Goal: Task Accomplishment & Management: Complete application form

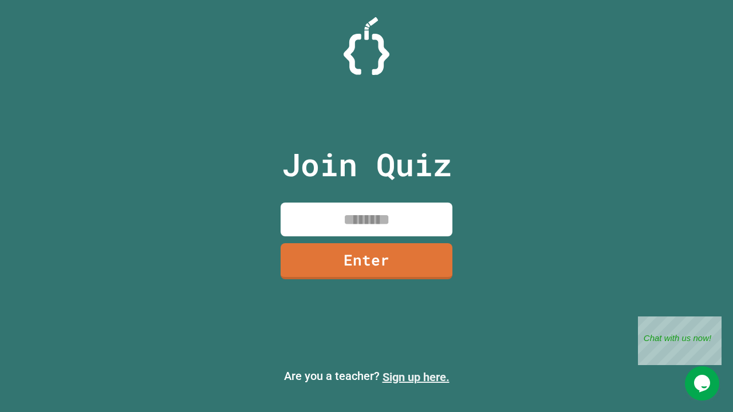
click at [415, 377] on link "Sign up here." at bounding box center [415, 377] width 67 height 14
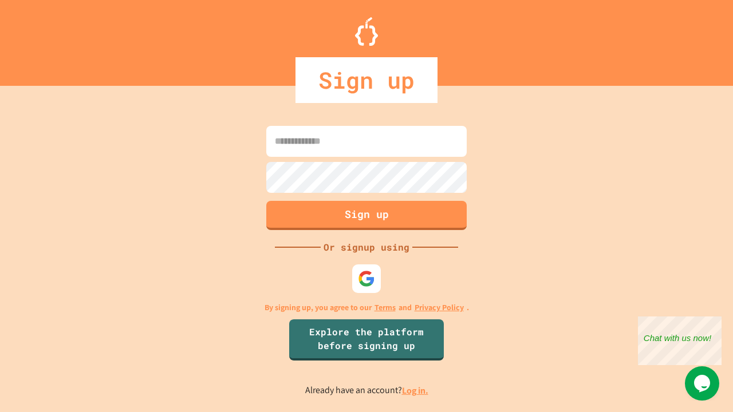
click at [415, 390] on link "Log in." at bounding box center [415, 391] width 26 height 12
